Goal: Information Seeking & Learning: Learn about a topic

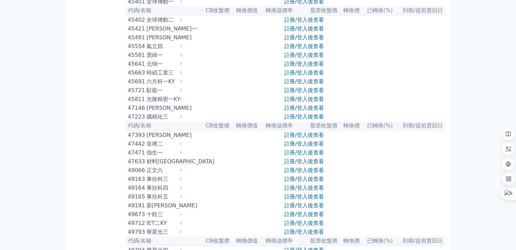
scroll to position [1797, 0]
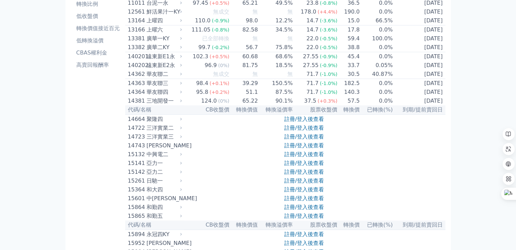
scroll to position [0, 0]
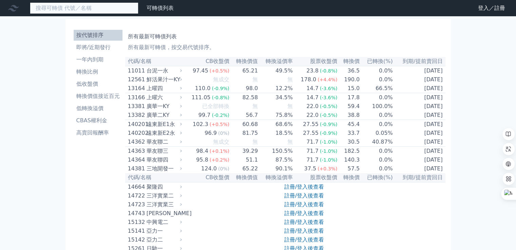
click at [104, 7] on input at bounding box center [84, 8] width 109 height 12
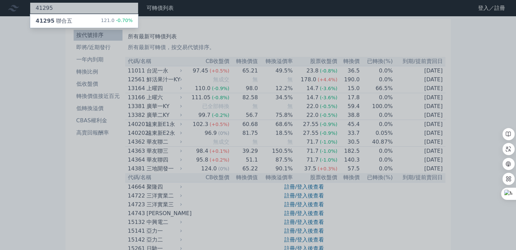
type input "41295"
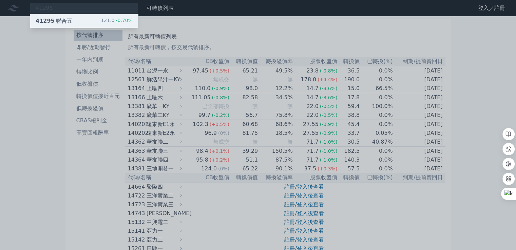
click at [100, 21] on div "41295 聯合五 121.0 -0.70%" at bounding box center [84, 21] width 108 height 14
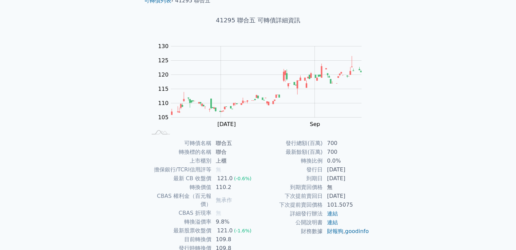
scroll to position [64, 0]
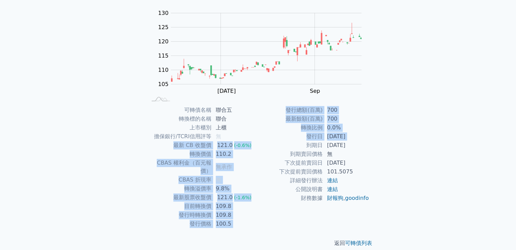
drag, startPoint x: 170, startPoint y: 145, endPoint x: 258, endPoint y: 149, distance: 88.9
click at [258, 149] on div "可轉債名稱 聯合五 轉換標的名稱 聯合 上市櫃別 上櫃 擔保銀行/TCRI信用評等 無 最新 CB 收盤價 121.0 (-0.6%) 轉換價值 110.2 …" at bounding box center [258, 167] width 239 height 123
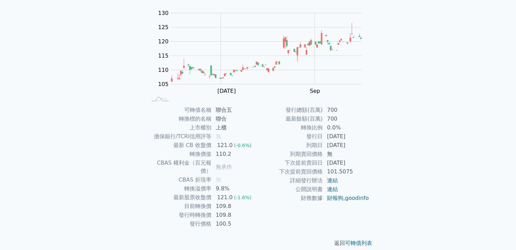
click at [260, 163] on td "下次提前賣回日" at bounding box center [290, 163] width 65 height 9
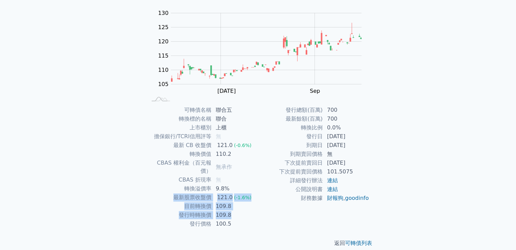
drag, startPoint x: 171, startPoint y: 191, endPoint x: 231, endPoint y: 211, distance: 63.7
click at [231, 211] on tbody "可轉債名稱 聯合五 轉換標的名稱 聯合 上市櫃別 上櫃 擔保銀行/TCRI信用評等 無 最新 CB 收盤價 121.0 (-0.6%) 轉換價值 110.2 …" at bounding box center [202, 167] width 111 height 123
click at [231, 220] on td "100.5" at bounding box center [235, 224] width 46 height 9
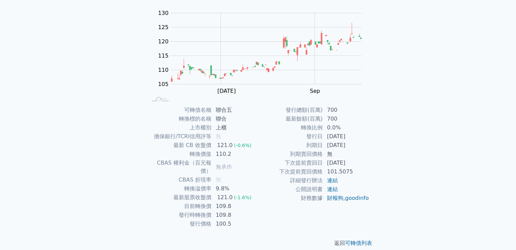
click at [178, 220] on td "發行價格" at bounding box center [179, 224] width 65 height 9
drag, startPoint x: 198, startPoint y: 205, endPoint x: 233, endPoint y: 210, distance: 35.6
click at [233, 210] on tbody "可轉債名稱 聯合五 轉換標的名稱 聯合 上市櫃別 上櫃 擔保銀行/TCRI信用評等 無 最新 CB 收盤價 121.0 (-0.6%) 轉換價值 110.2 …" at bounding box center [202, 167] width 111 height 123
click at [215, 211] on td "109.8" at bounding box center [235, 215] width 46 height 9
drag, startPoint x: 188, startPoint y: 154, endPoint x: 234, endPoint y: 158, distance: 45.7
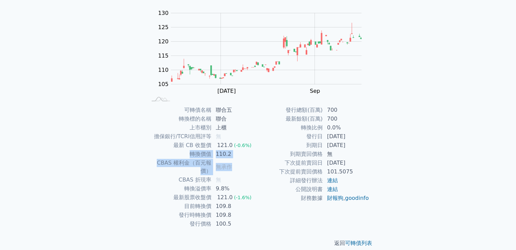
click at [234, 158] on tbody "可轉債名稱 聯合五 轉換標的名稱 聯合 上市櫃別 上櫃 擔保銀行/TCRI信用評等 無 最新 CB 收盤價 121.0 (-0.6%) 轉換價值 110.2 …" at bounding box center [202, 167] width 111 height 123
click at [271, 156] on td "到期賣回價格" at bounding box center [290, 154] width 65 height 9
drag, startPoint x: 214, startPoint y: 154, endPoint x: 198, endPoint y: 152, distance: 16.3
click at [198, 152] on tr "轉換價值 110.2" at bounding box center [202, 154] width 111 height 9
click at [248, 158] on td "110.2" at bounding box center [235, 154] width 46 height 9
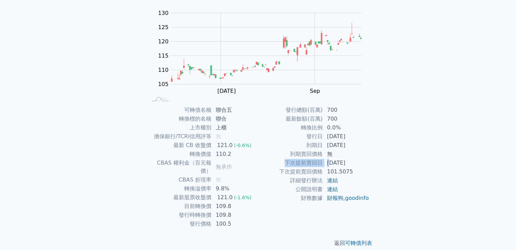
drag, startPoint x: 281, startPoint y: 162, endPoint x: 331, endPoint y: 165, distance: 50.3
click at [331, 165] on tr "下次提前賣回日 [DATE]" at bounding box center [313, 163] width 111 height 9
click at [322, 139] on td "發行日" at bounding box center [290, 136] width 65 height 9
drag, startPoint x: 310, startPoint y: 138, endPoint x: 319, endPoint y: 154, distance: 18.1
click at [319, 154] on tbody "發行總額(百萬) 700 最新餘額(百萬) 700 轉換比例 0.0% 發行日 [DATE] 到期日 [DATE] 到期賣回價格 無 下次提前賣回日 [DAT…" at bounding box center [313, 154] width 111 height 97
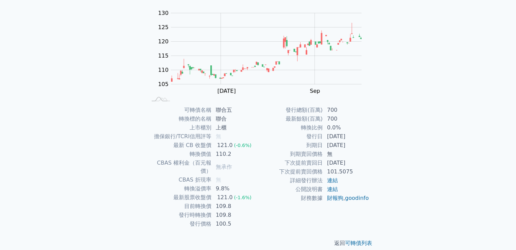
click at [306, 128] on td "轉換比例" at bounding box center [290, 127] width 65 height 9
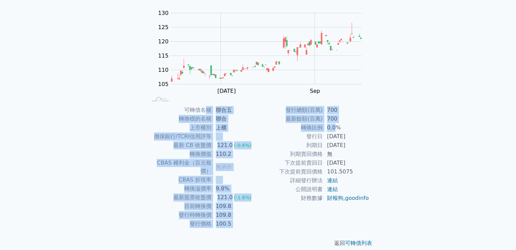
drag, startPoint x: 204, startPoint y: 112, endPoint x: 335, endPoint y: 129, distance: 132.0
click at [335, 129] on div "可轉債名稱 聯合五 轉換標的名稱 聯合 上市櫃別 上櫃 擔保銀行/TCRI信用評等 無 最新 CB 收盤價 121.0 (-0.6%) 轉換價值 110.2 …" at bounding box center [258, 167] width 239 height 123
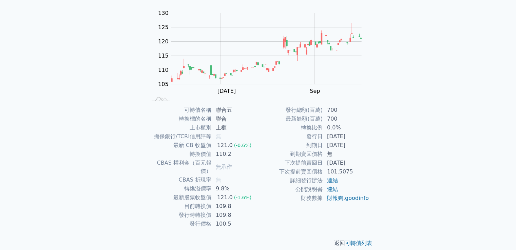
click at [344, 134] on td "[DATE]" at bounding box center [346, 136] width 46 height 9
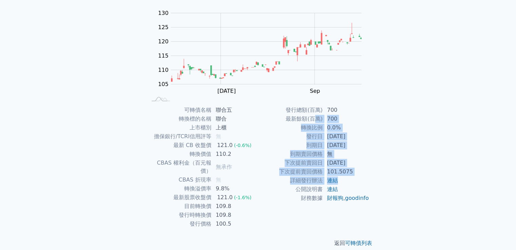
drag, startPoint x: 330, startPoint y: 153, endPoint x: 342, endPoint y: 183, distance: 32.6
click at [342, 183] on tbody "發行總額(百萬) 700 最新餘額(百萬) 700 轉換比例 0.0% 發行日 [DATE] 到期日 [DATE] 到期賣回價格 無 下次提前賣回日 [DAT…" at bounding box center [313, 154] width 111 height 97
click at [353, 169] on td "101.5075" at bounding box center [346, 171] width 46 height 9
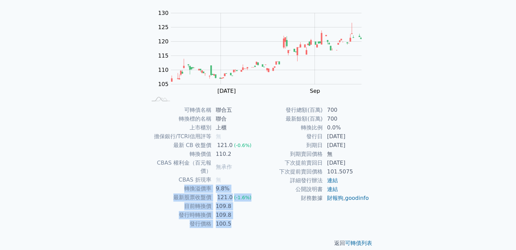
drag, startPoint x: 176, startPoint y: 178, endPoint x: 234, endPoint y: 215, distance: 68.7
click at [234, 215] on tbody "可轉債名稱 聯合五 轉換標的名稱 聯合 上市櫃別 上櫃 擔保銀行/TCRI信用評等 無 最新 CB 收盤價 121.0 (-0.6%) 轉換價值 110.2 …" at bounding box center [202, 167] width 111 height 123
click at [205, 211] on td "發行時轉換價" at bounding box center [179, 215] width 65 height 9
click at [188, 184] on td "轉換溢價率" at bounding box center [179, 188] width 65 height 9
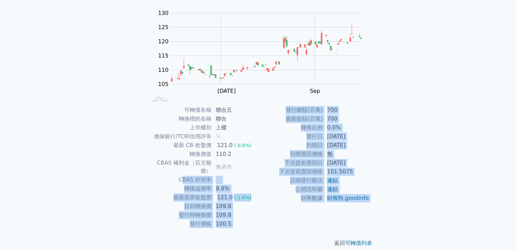
drag, startPoint x: 183, startPoint y: 169, endPoint x: 239, endPoint y: 225, distance: 79.8
click at [239, 225] on div "可轉債列表 › 41295 聯合五 41295 聯合五 可轉債詳細資訊 Zoom Out 105 95 100 105 110 115 120 125 130…" at bounding box center [258, 106] width 239 height 306
click at [229, 211] on td "109.8" at bounding box center [235, 215] width 46 height 9
click at [236, 220] on td "100.5" at bounding box center [235, 224] width 46 height 9
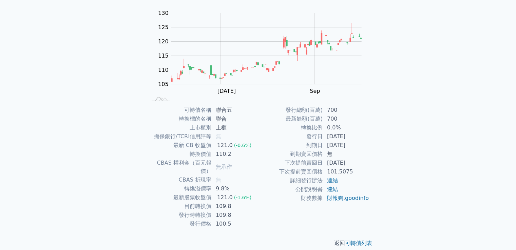
click at [191, 159] on td "CBAS 權利金（百元報價）" at bounding box center [179, 167] width 65 height 17
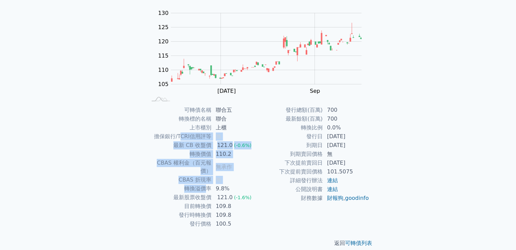
drag, startPoint x: 180, startPoint y: 136, endPoint x: 205, endPoint y: 184, distance: 54.3
click at [205, 184] on tbody "可轉債名稱 聯合五 轉換標的名稱 聯合 上市櫃別 上櫃 擔保銀行/TCRI信用評等 無 最新 CB 收盤價 121.0 (-0.6%) 轉換價值 110.2 …" at bounding box center [202, 167] width 111 height 123
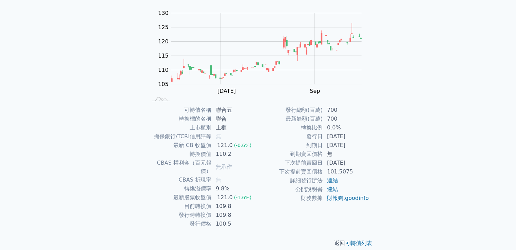
click at [201, 193] on td "最新股票收盤價" at bounding box center [179, 197] width 65 height 9
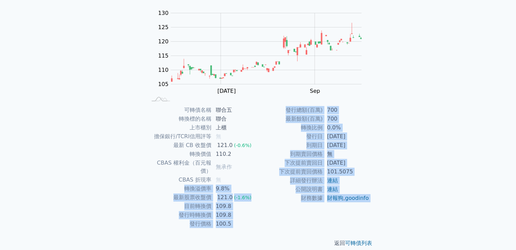
drag, startPoint x: 180, startPoint y: 178, endPoint x: 228, endPoint y: 222, distance: 65.0
click at [228, 222] on div "可轉債列表 › 41295 聯合五 41295 聯合五 可轉債詳細資訊 Zoom Out 105 95 100 105 110 115 120 125 130…" at bounding box center [258, 106] width 239 height 306
click at [213, 211] on td "109.8" at bounding box center [235, 215] width 46 height 9
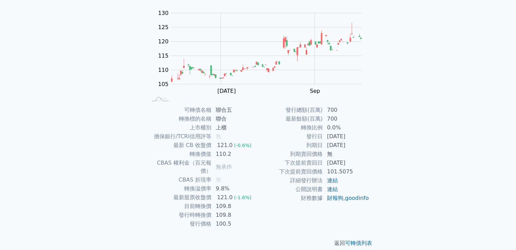
click at [191, 193] on td "最新股票收盤價" at bounding box center [179, 197] width 65 height 9
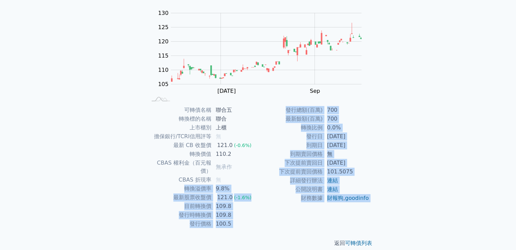
drag, startPoint x: 187, startPoint y: 188, endPoint x: 212, endPoint y: 222, distance: 42.2
click at [212, 222] on div "可轉債列表 › 41295 聯合五 41295 聯合五 可轉債詳細資訊 Zoom Out 105 95 100 105 110 115 120 125 130…" at bounding box center [258, 106] width 239 height 306
click at [212, 229] on div "返回 可轉債列表" at bounding box center [258, 244] width 239 height 30
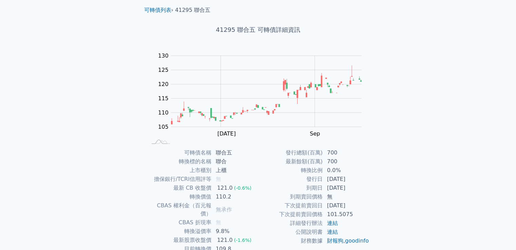
scroll to position [0, 0]
